Goal: Information Seeking & Learning: Learn about a topic

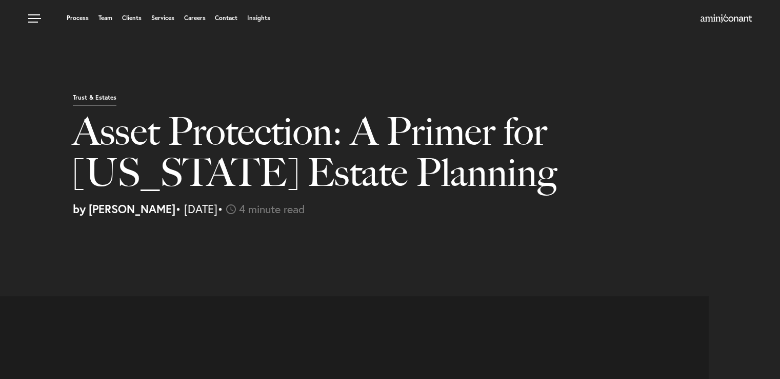
select select "US"
select select "Austin"
select select "Business and Civil Litigation"
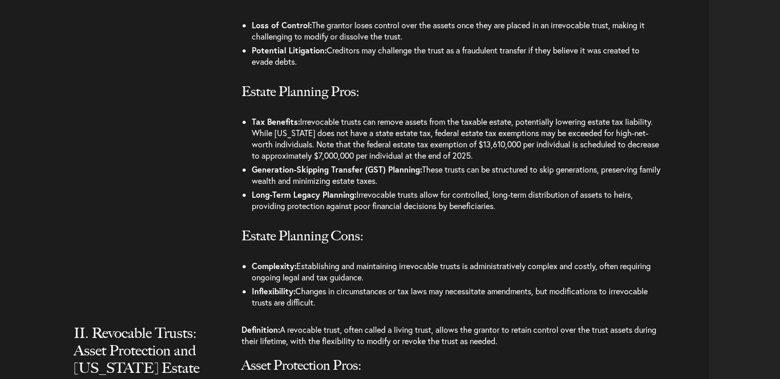
scroll to position [1129, 0]
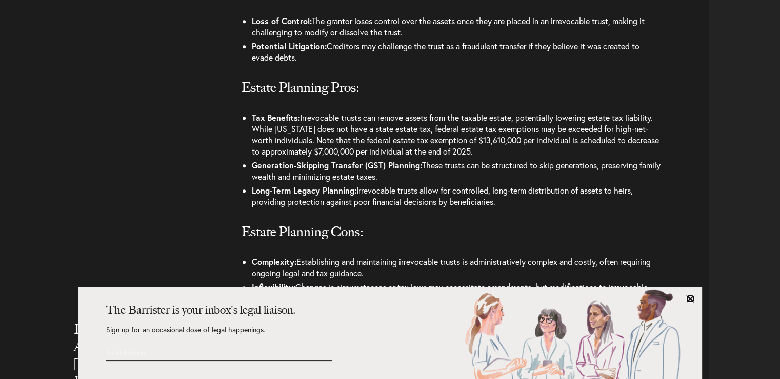
click at [692, 296] on link at bounding box center [690, 298] width 8 height 8
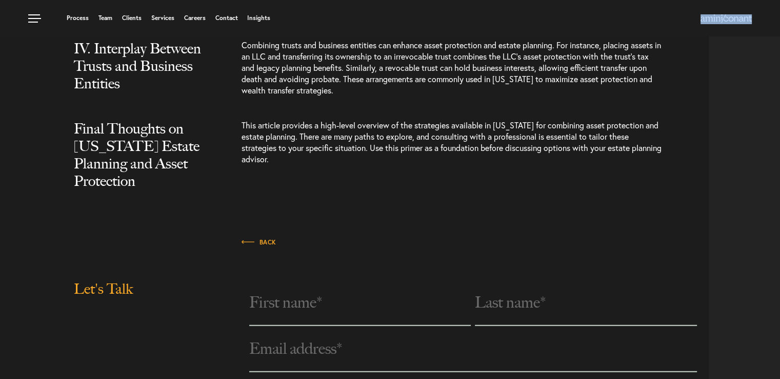
scroll to position [2251, 0]
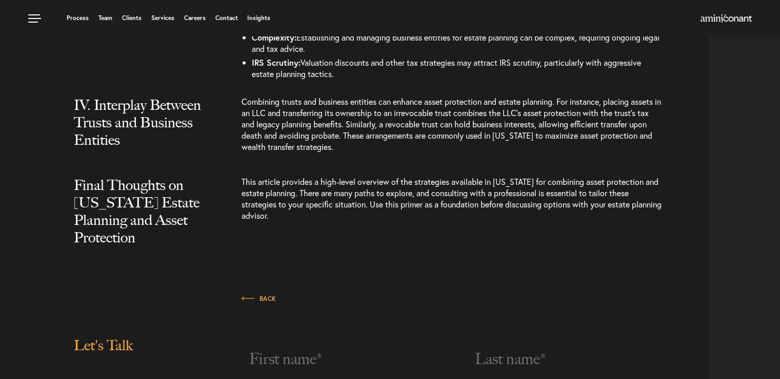
drag, startPoint x: 632, startPoint y: 223, endPoint x: 411, endPoint y: 167, distance: 228.0
click at [411, 163] on p "Combining trusts and business entities can enhance asset protection and estate …" at bounding box center [452, 129] width 421 height 67
click at [299, 223] on p "This article provides a high-level overview of the strategies available in [US_…" at bounding box center [452, 203] width 421 height 55
click at [299, 222] on p "This article provides a high-level overview of the strategies available in [US_…" at bounding box center [452, 203] width 421 height 55
click at [230, 169] on div "IV. Interplay Between Trusts and Business Entities" at bounding box center [153, 132] width 175 height 73
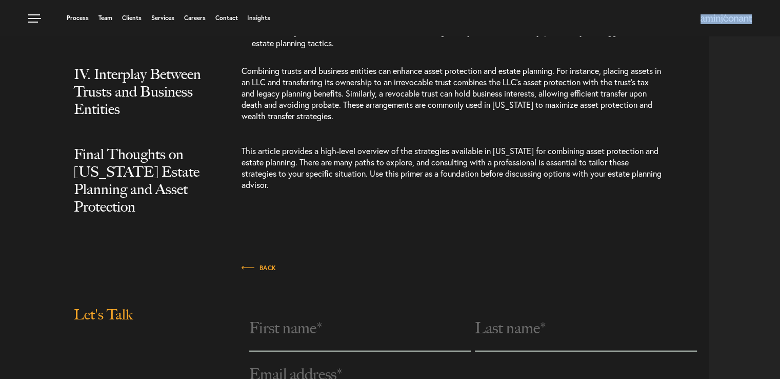
scroll to position [2255, 0]
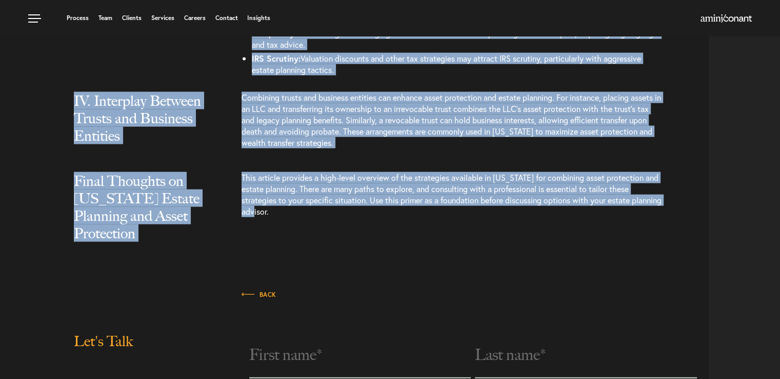
drag, startPoint x: 242, startPoint y: 154, endPoint x: 621, endPoint y: 218, distance: 384.4
copy article "Lore ip dolor si Ametc adipis elitsedd eiu tempo incididunt, utl etdolorem ali …"
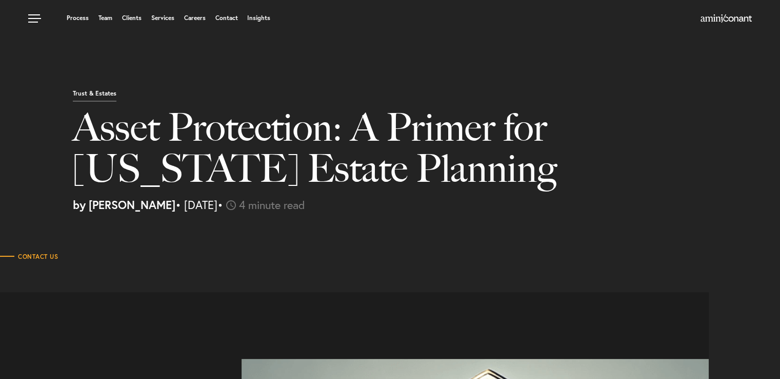
scroll to position [0, 0]
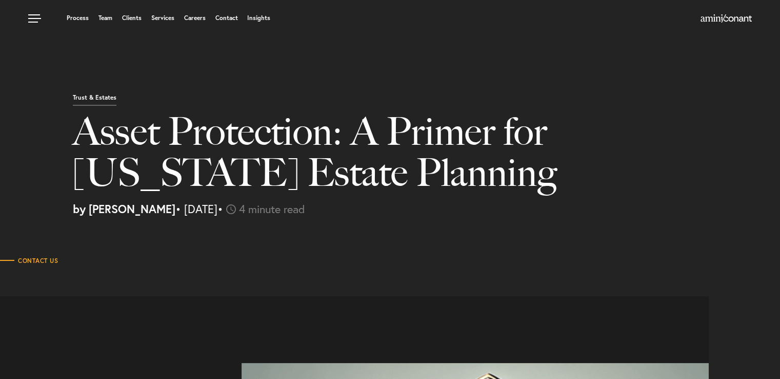
drag, startPoint x: 82, startPoint y: 124, endPoint x: 254, endPoint y: 212, distance: 193.7
click at [254, 212] on div "Trust & Estates Asset Protection: A Primer for [US_STATE] Estate Planning by [P…" at bounding box center [422, 153] width 715 height 122
copy div "Asset Protection: A Primer for [US_STATE] Estate Planning by [PERSON_NAME] • [D…"
